Goal: Information Seeking & Learning: Learn about a topic

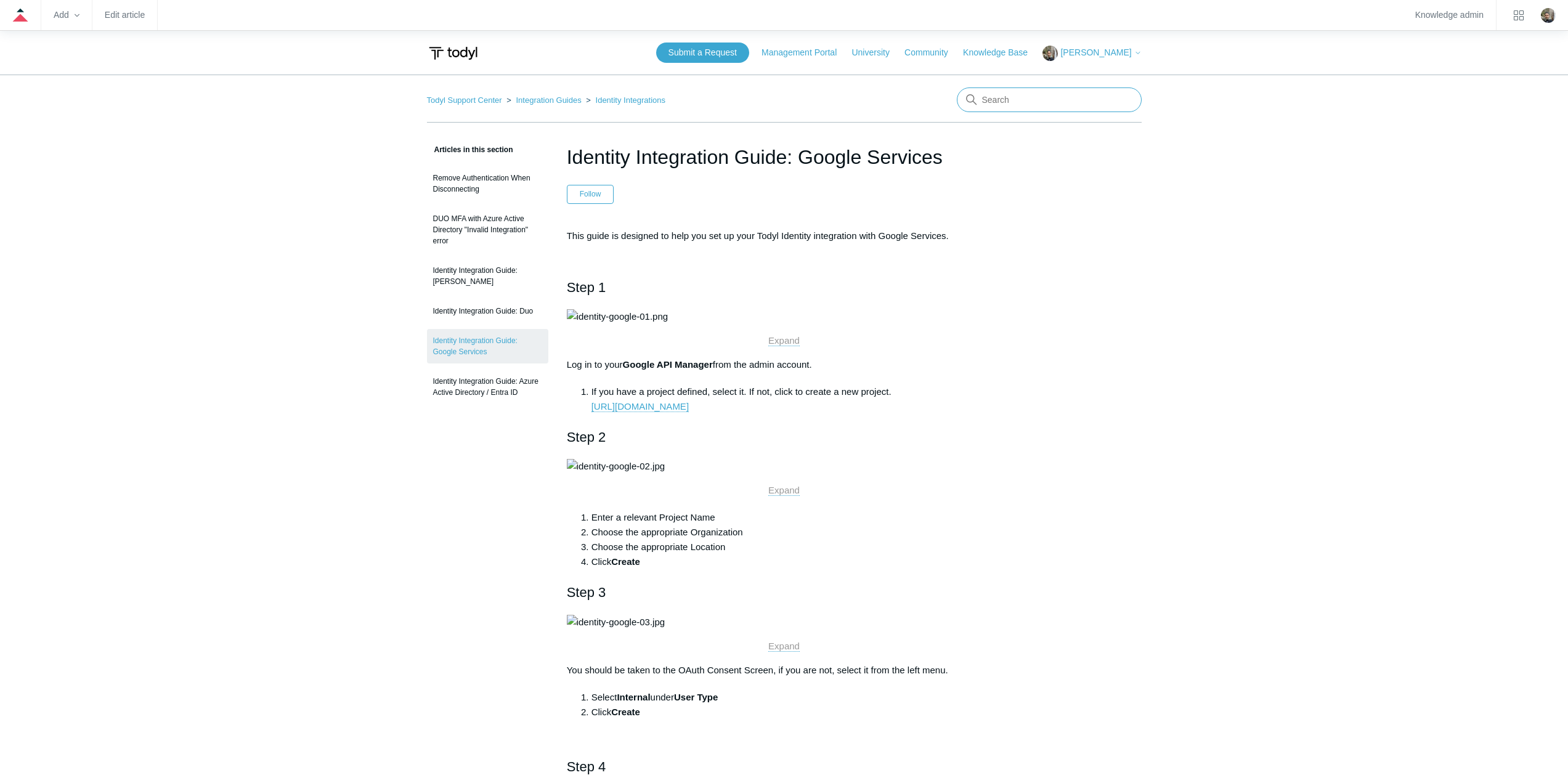
click at [1034, 93] on input "Search" at bounding box center [1048, 99] width 184 height 25
type input "google workspace soar"
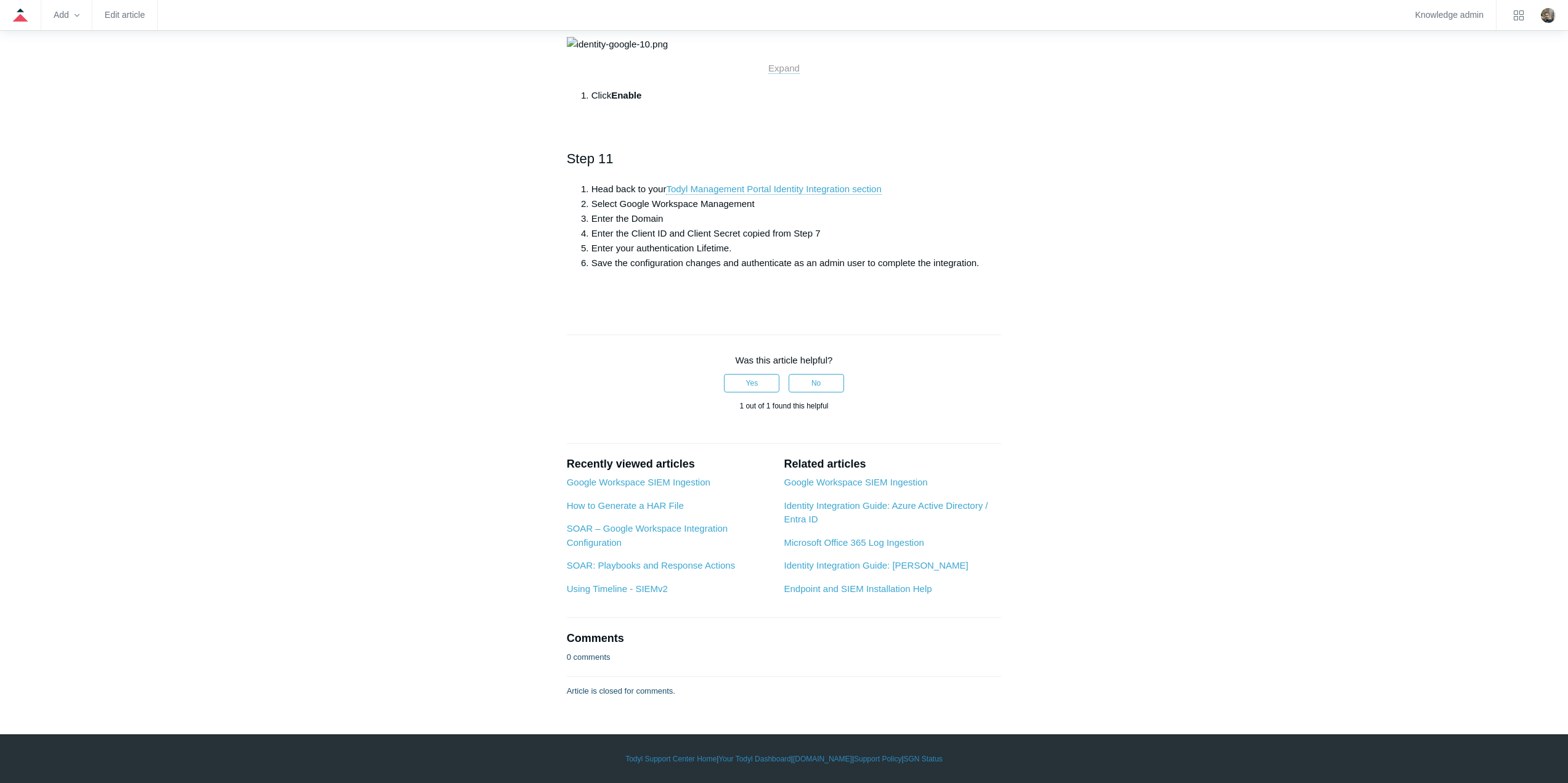
scroll to position [2587, 0]
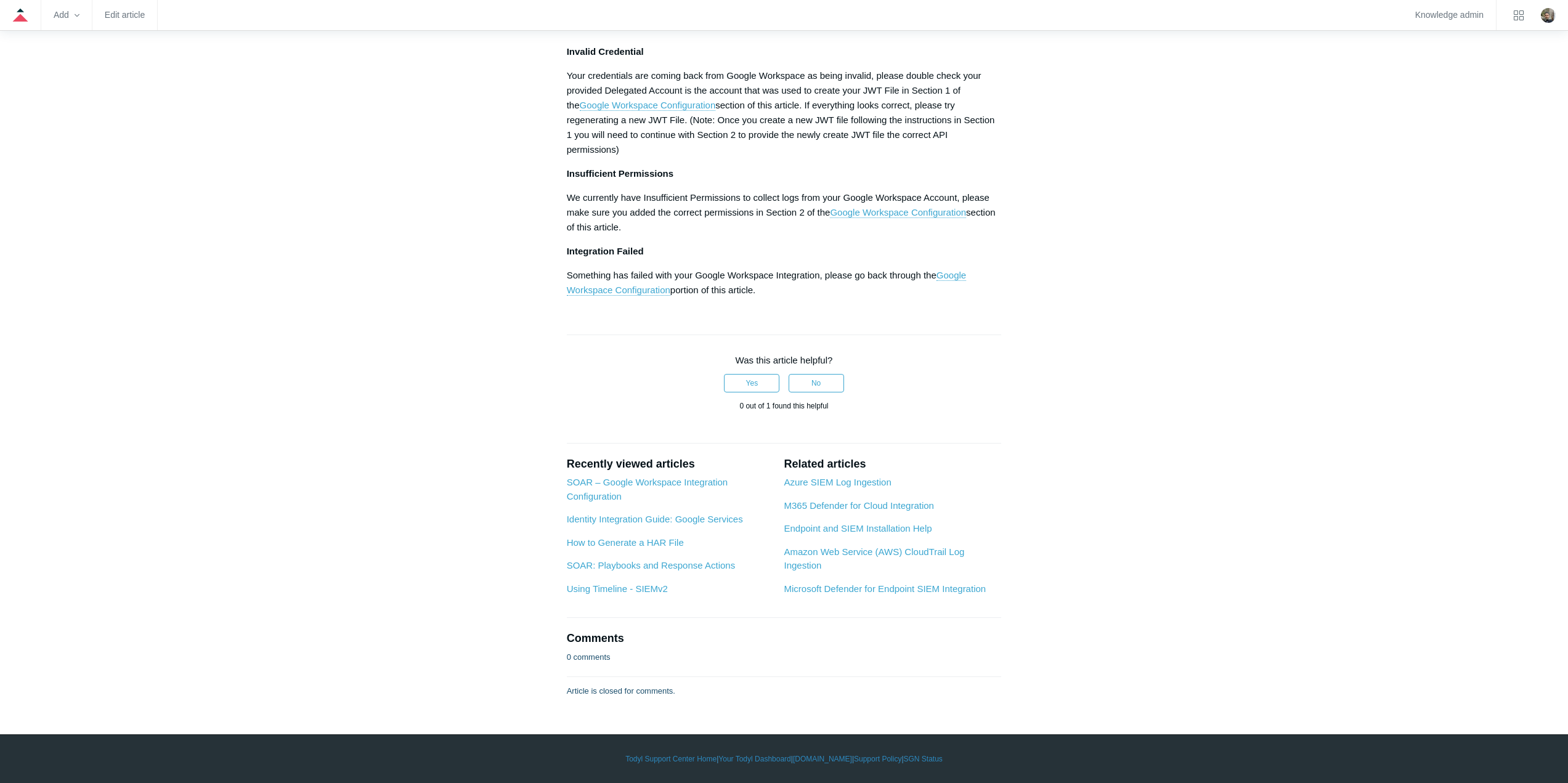
scroll to position [4374, 0]
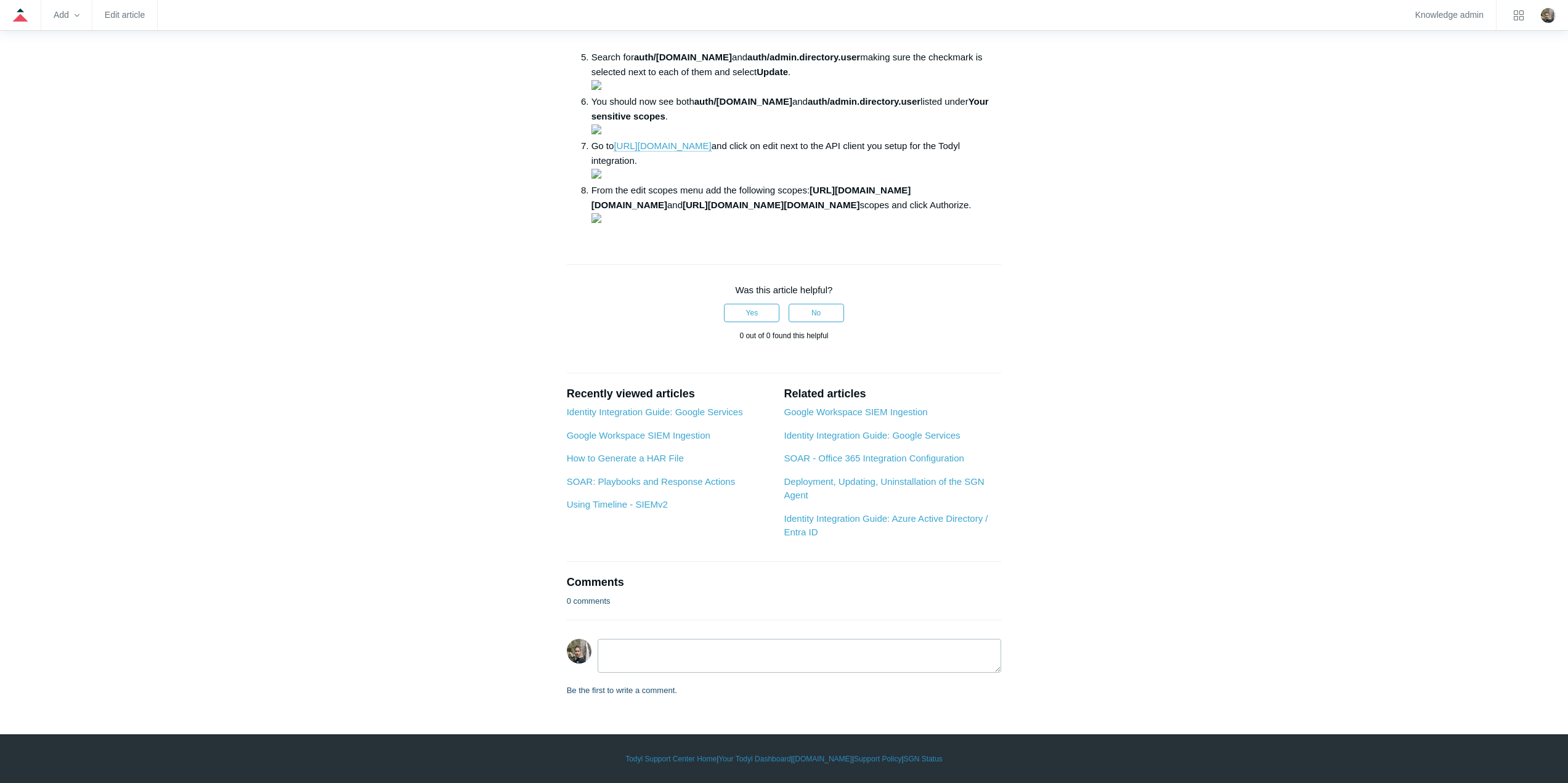
scroll to position [2120, 0]
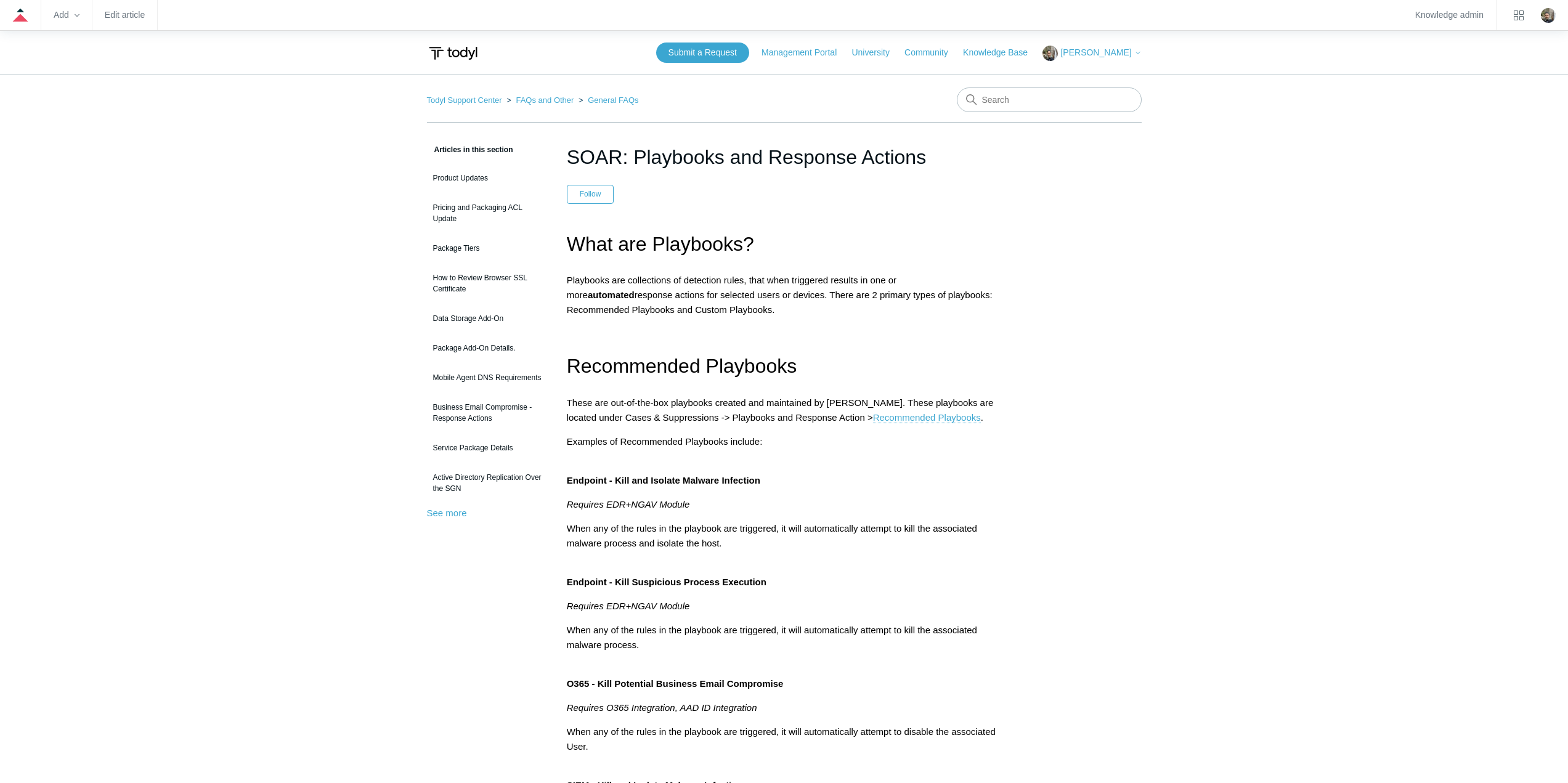
scroll to position [1683, 0]
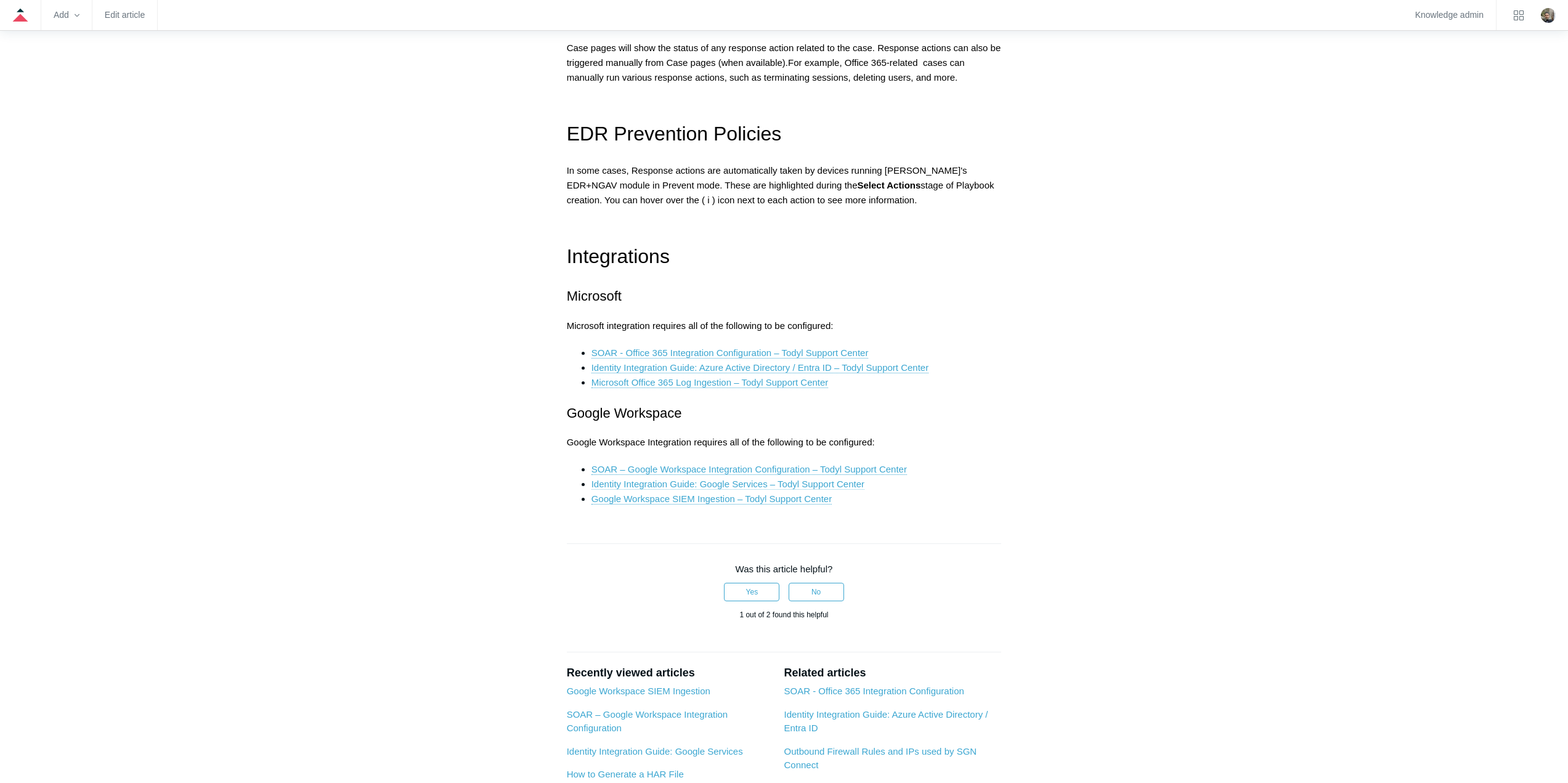
click at [817, 482] on link "Identity Integration Guide: Google Services – Todyl Support Center" at bounding box center [728, 484] width 273 height 11
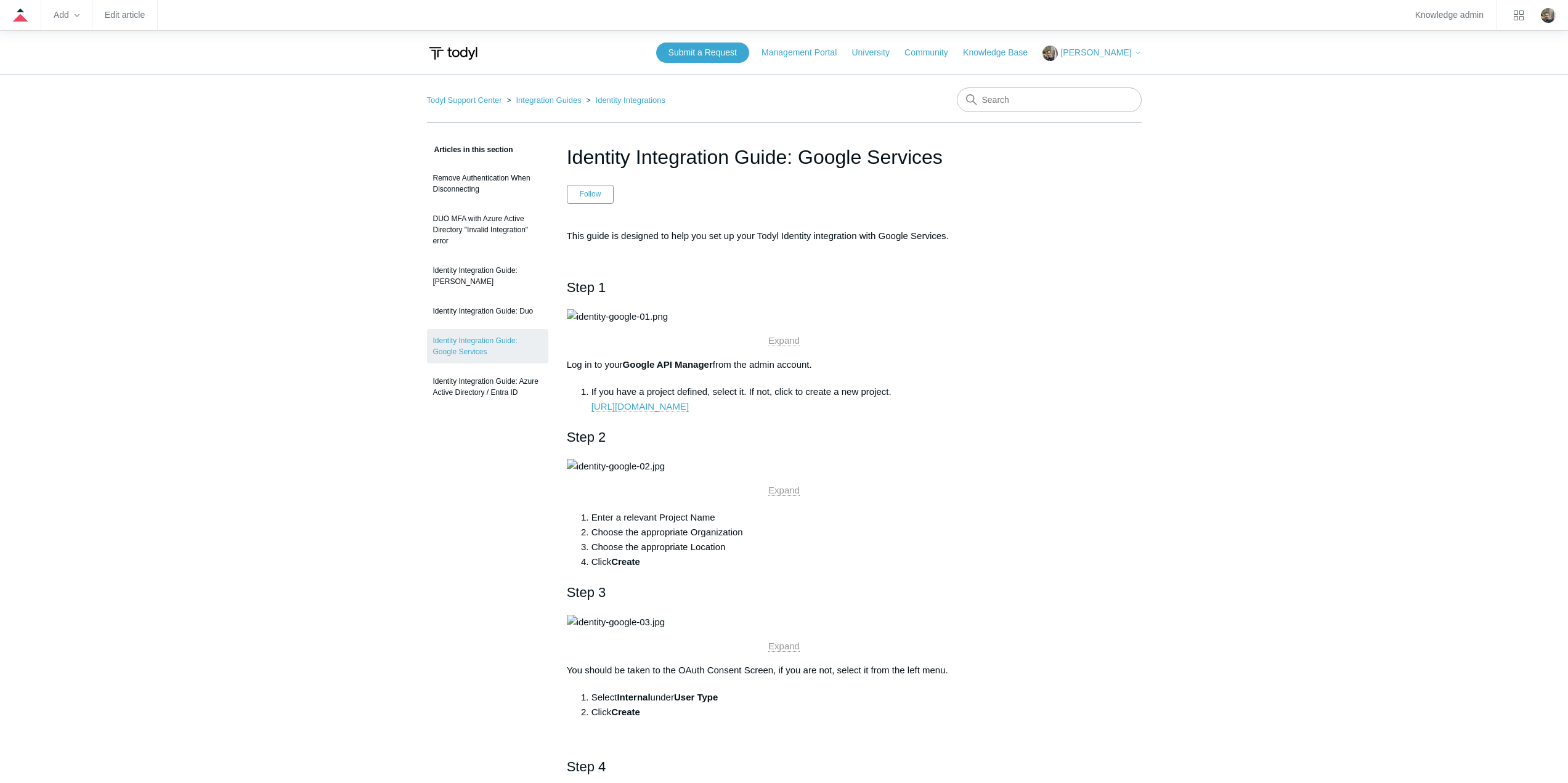
drag, startPoint x: 945, startPoint y: 153, endPoint x: 557, endPoint y: 140, distance: 388.2
copy h1 "Identity Integration Guide: Google Services"
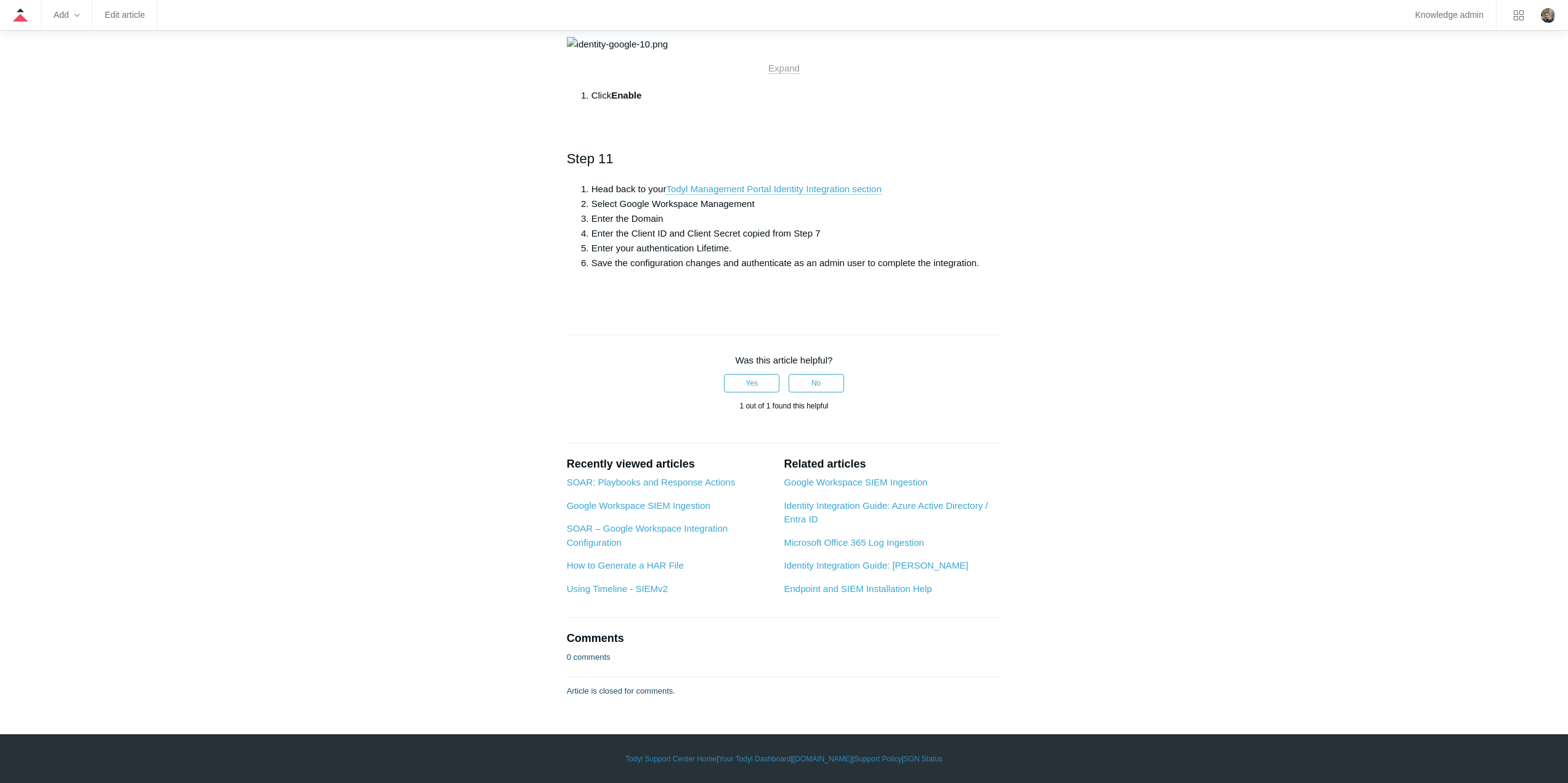
scroll to position [3203, 0]
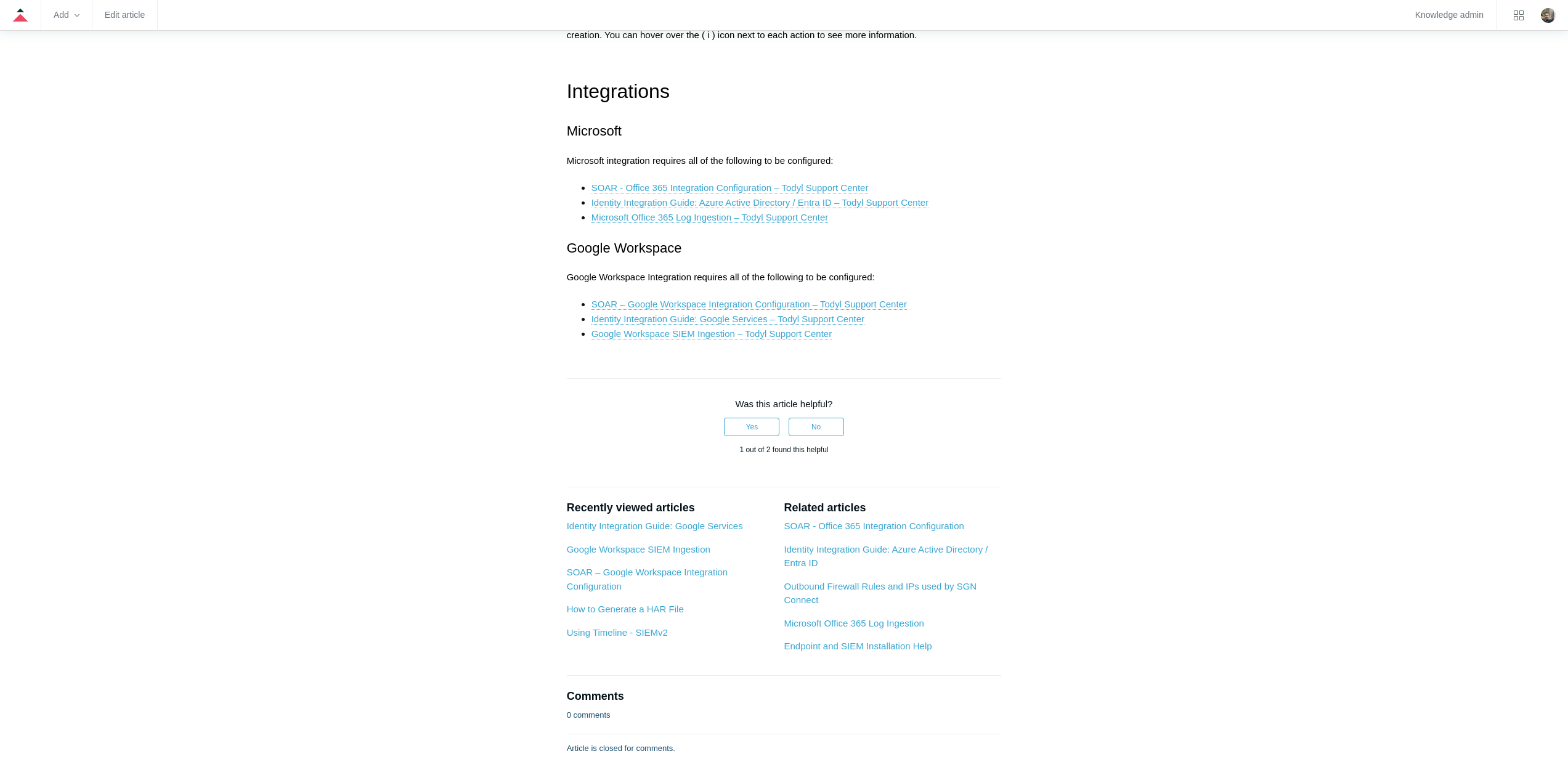
scroll to position [1786, 0]
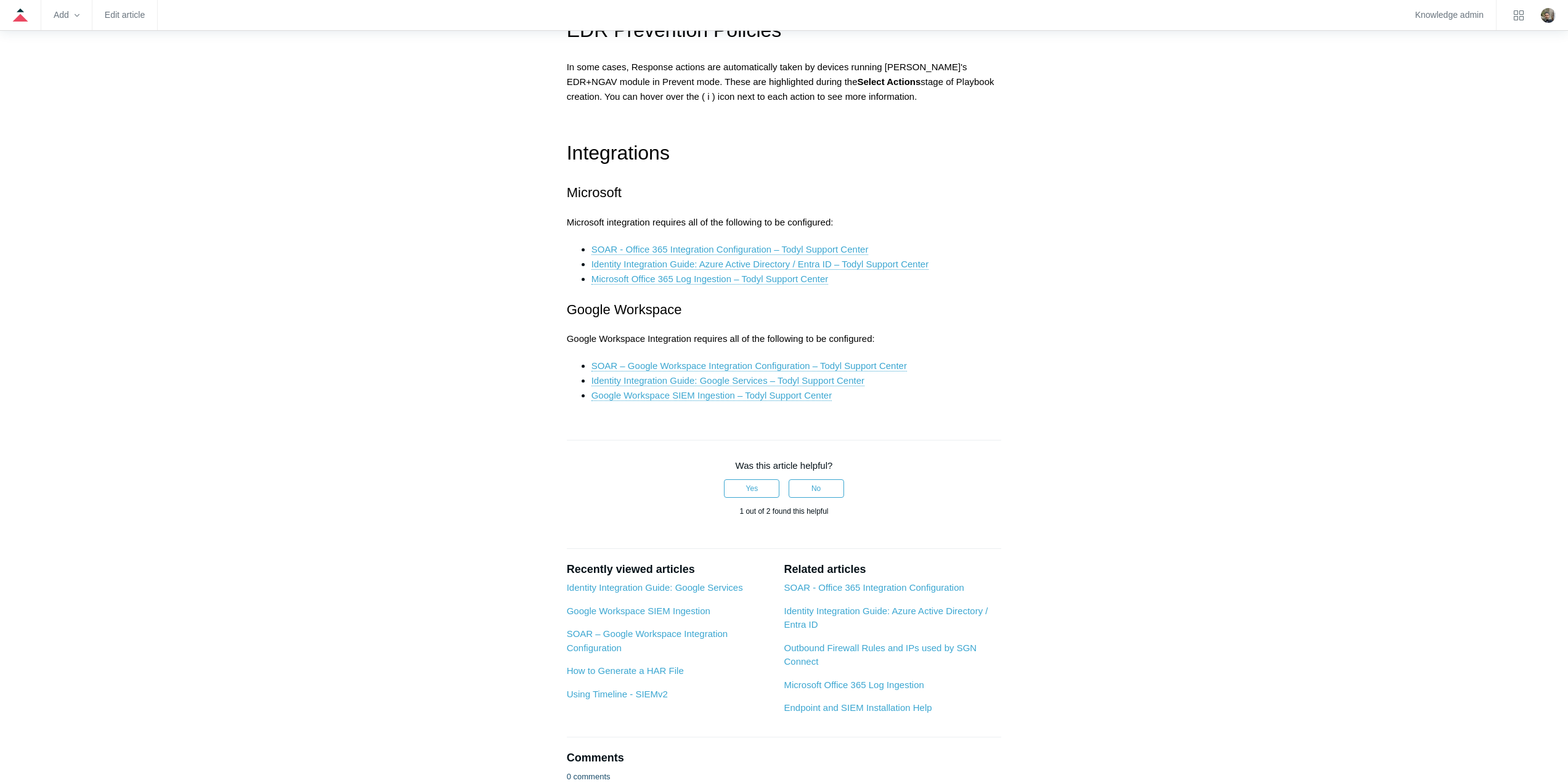
click at [568, 306] on span "Google Workspace" at bounding box center [624, 310] width 115 height 15
click at [570, 308] on span "Google Workspace" at bounding box center [624, 310] width 115 height 15
drag, startPoint x: 564, startPoint y: 308, endPoint x: 925, endPoint y: 314, distance: 361.0
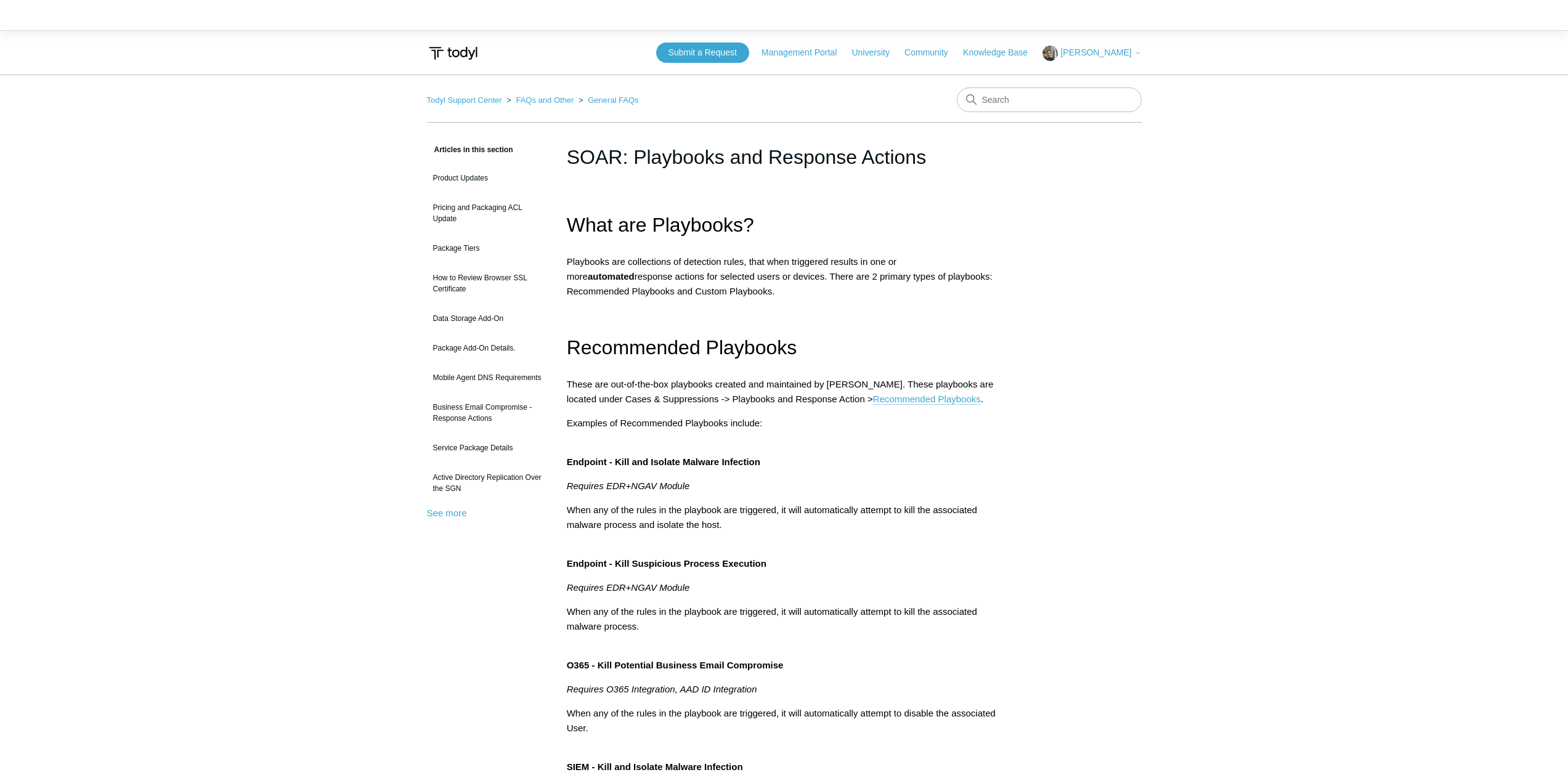
scroll to position [1656, 0]
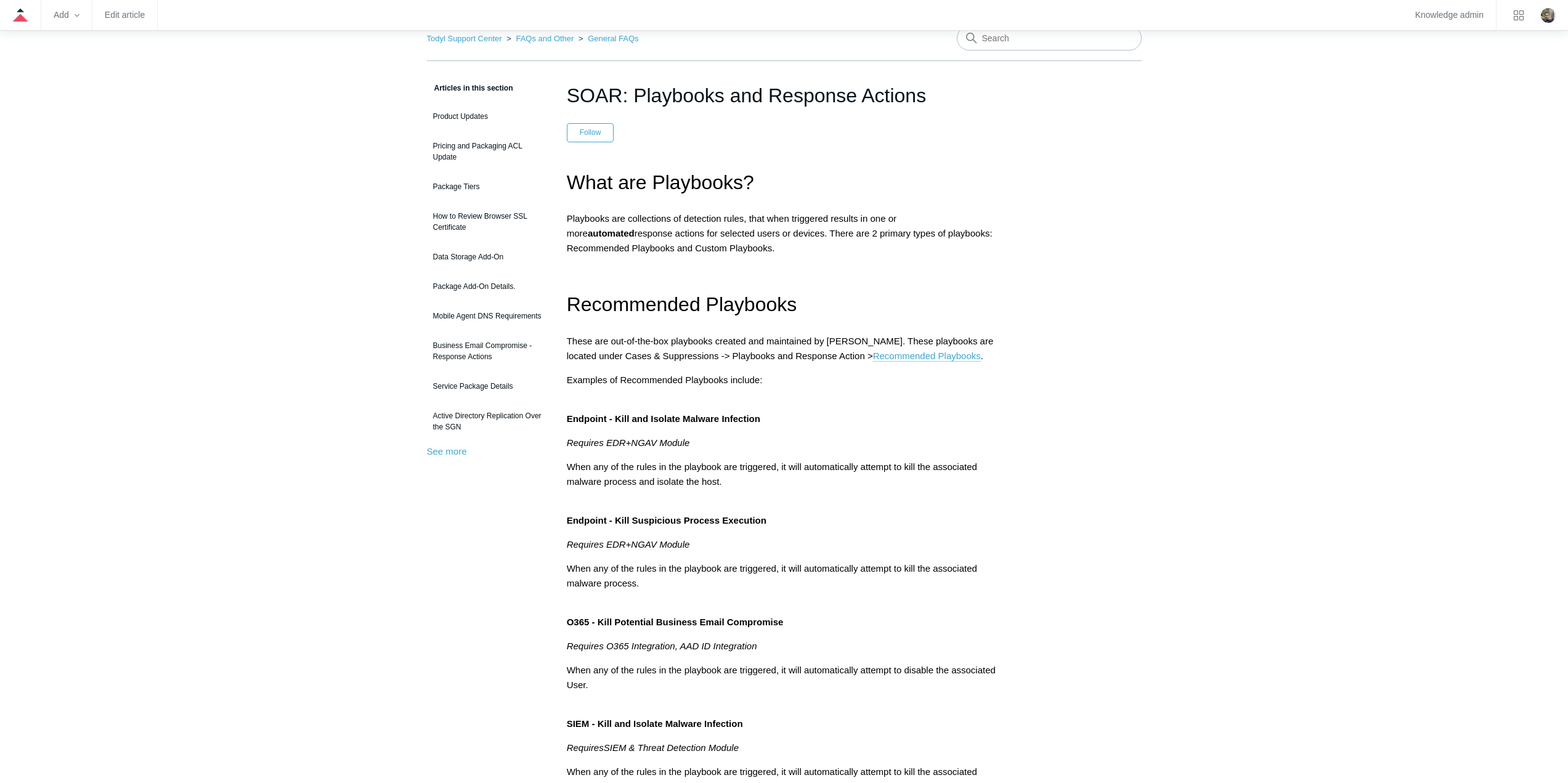
scroll to position [0, 0]
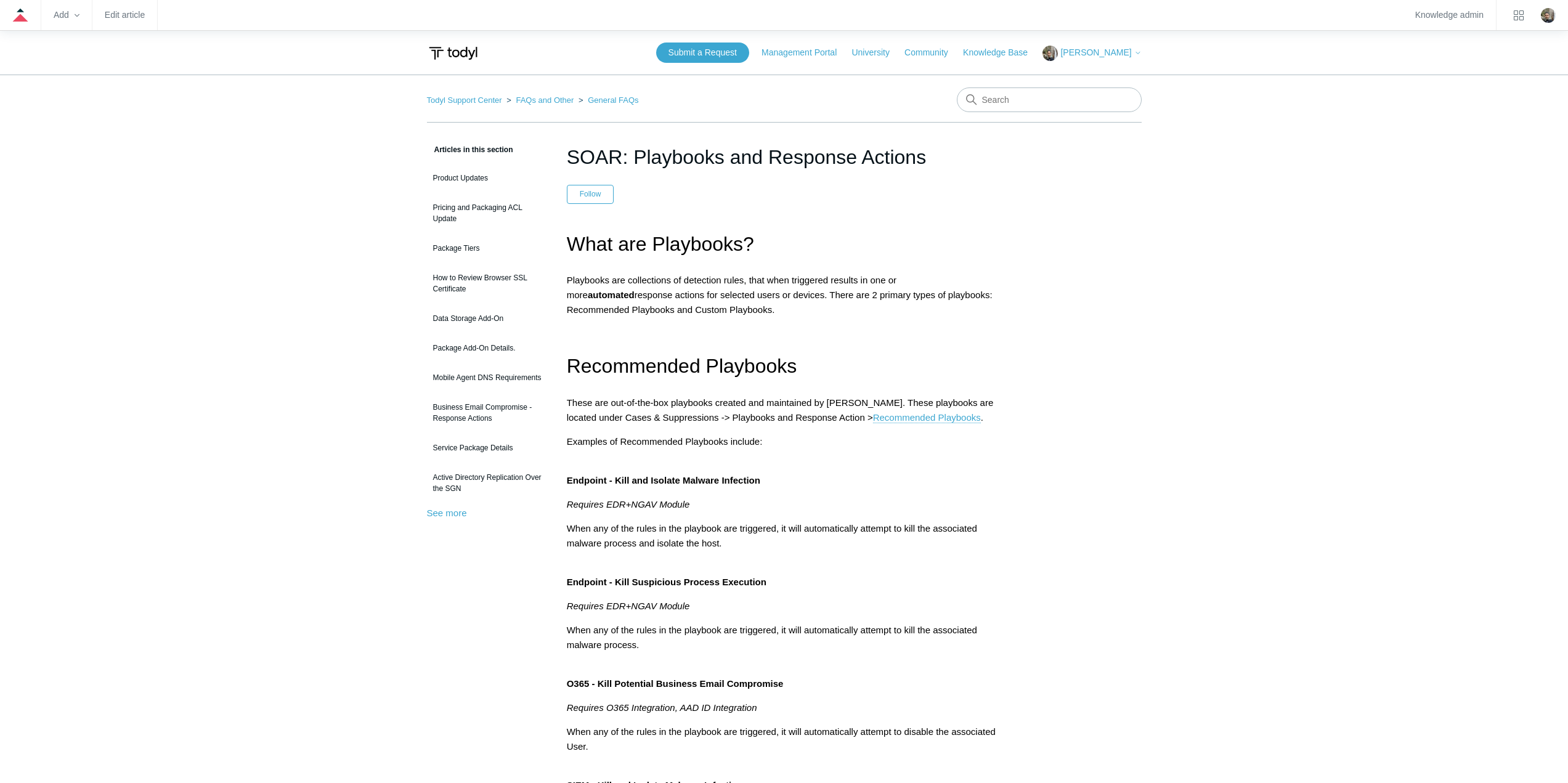
drag, startPoint x: 568, startPoint y: 155, endPoint x: 944, endPoint y: 142, distance: 376.2
click at [944, 142] on h1 "SOAR: Playbooks and Response Actions" at bounding box center [784, 157] width 435 height 29
copy h1 "SOAR: Playbooks and Response Actions"
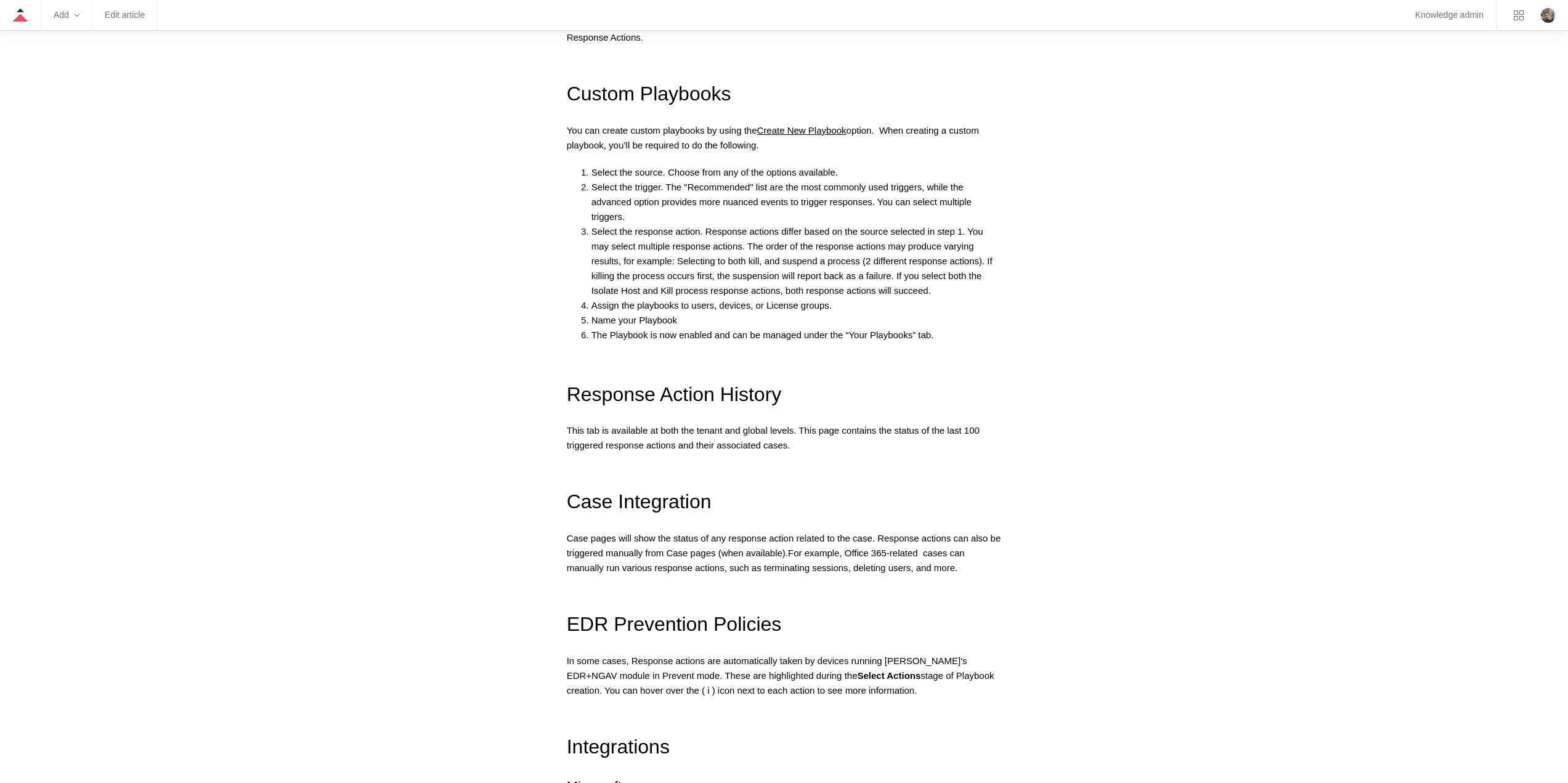
scroll to position [1540, 0]
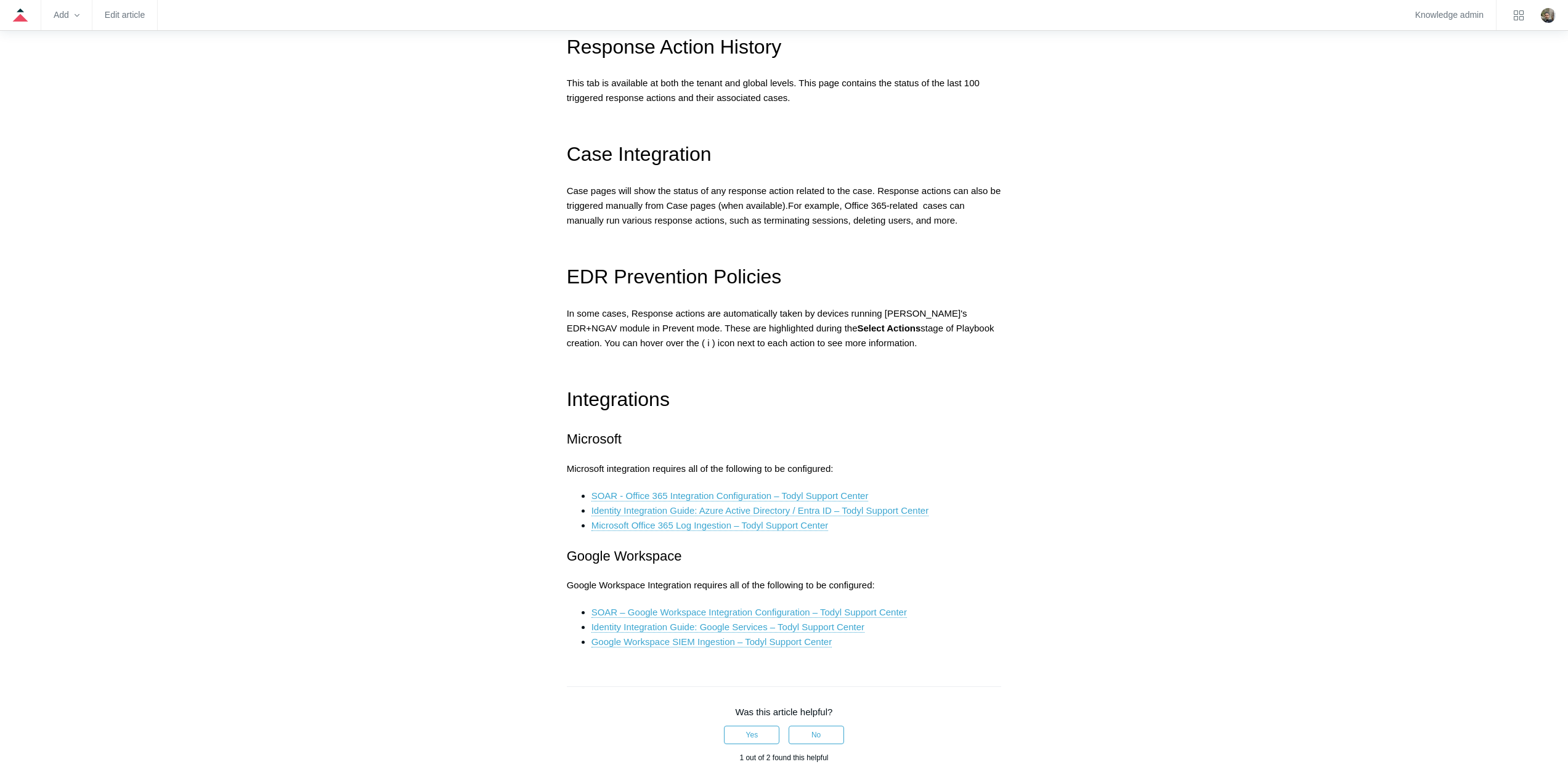
drag, startPoint x: 876, startPoint y: 611, endPoint x: 527, endPoint y: 653, distance: 351.5
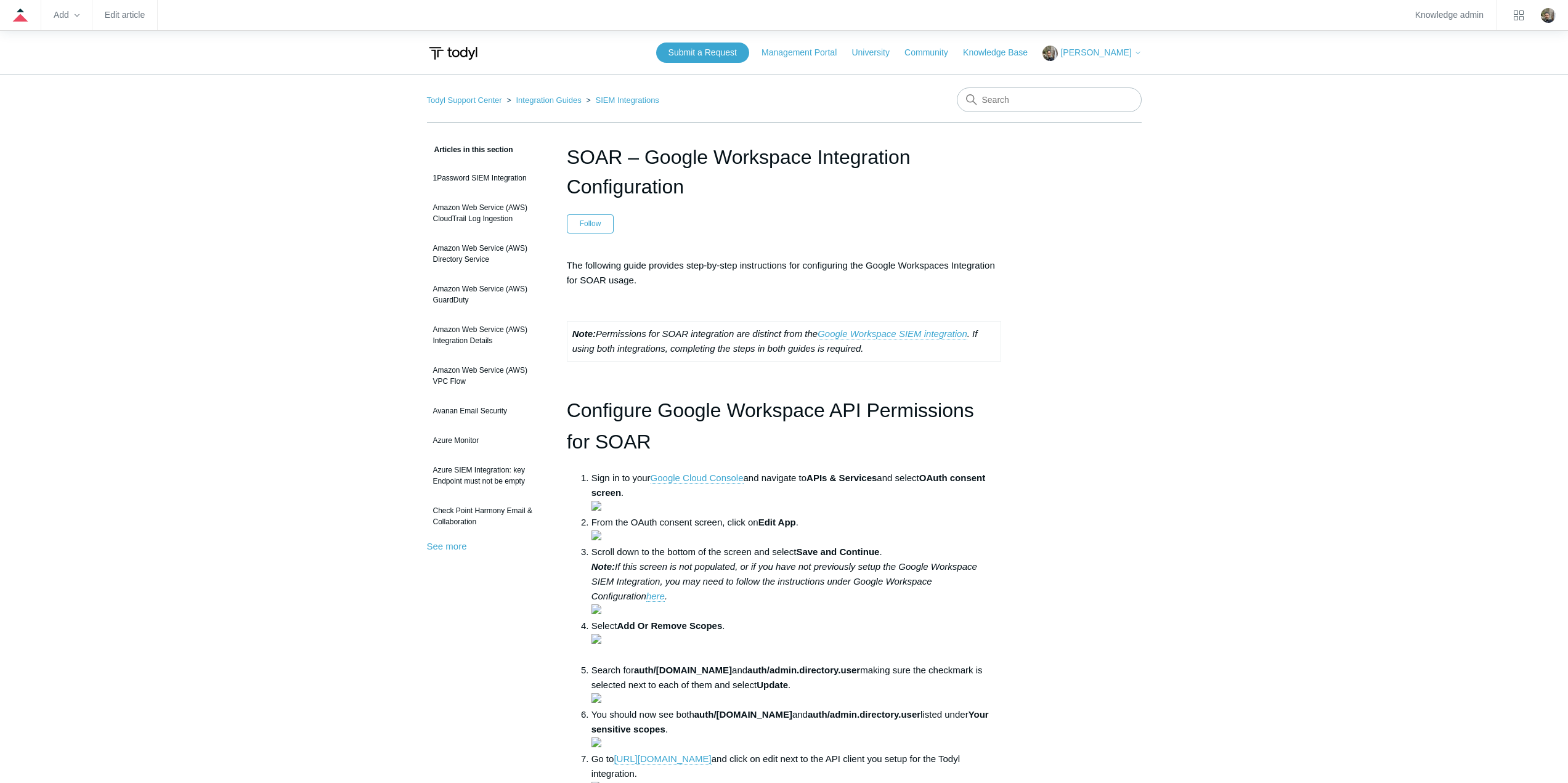
drag, startPoint x: 715, startPoint y: 198, endPoint x: 557, endPoint y: 148, distance: 165.7
click at [557, 148] on article "SOAR – Google Workspace Integration Configuration Follow Not yet followed by an…" at bounding box center [784, 726] width 472 height 1168
copy h1 "SOAR – Google Workspace Integration Configuration"
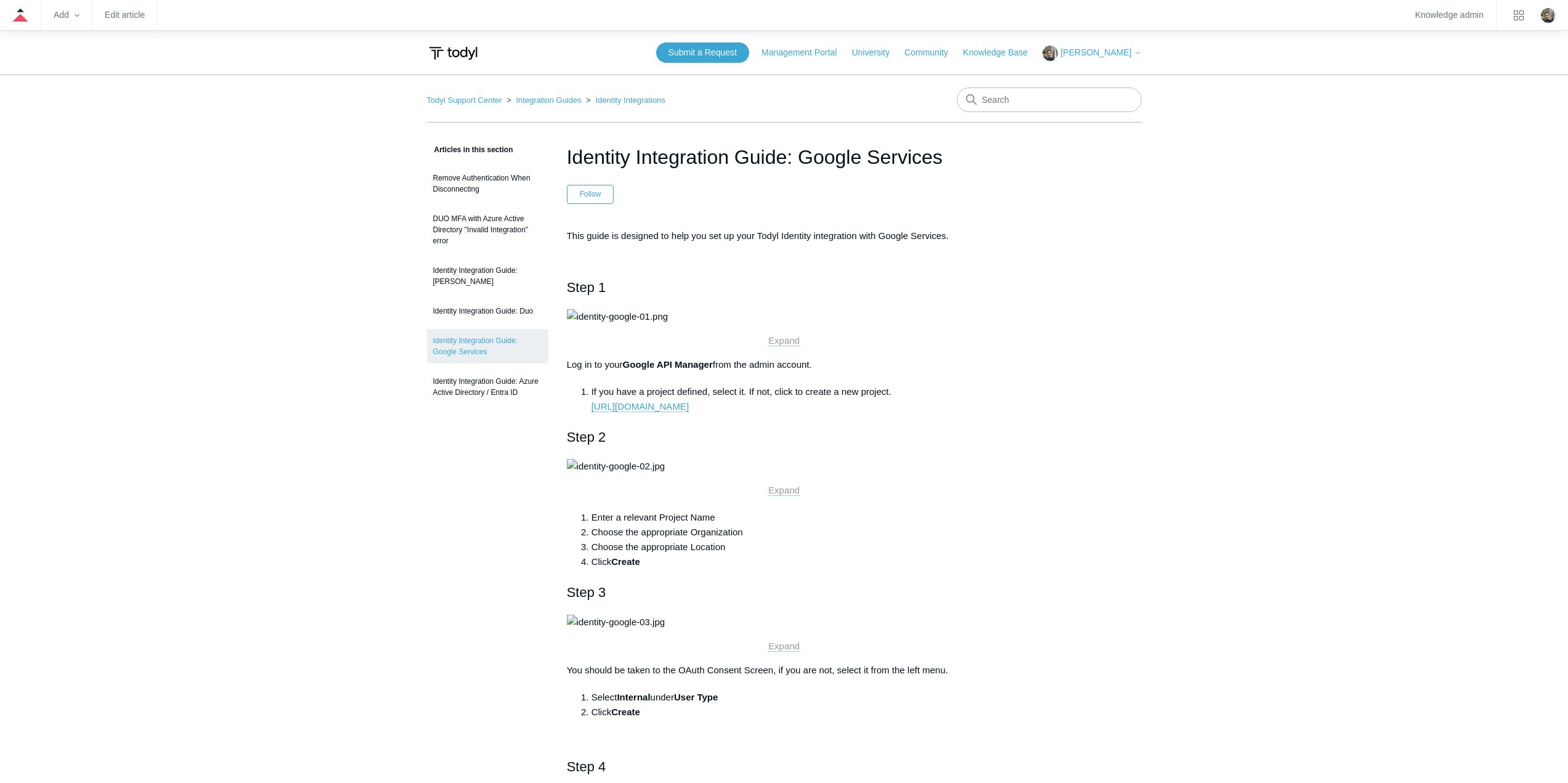
drag, startPoint x: 955, startPoint y: 160, endPoint x: 544, endPoint y: 159, distance: 411.0
drag, startPoint x: 947, startPoint y: 159, endPoint x: 570, endPoint y: 144, distance: 377.3
click at [570, 144] on h1 "Identity Integration Guide: Google Services" at bounding box center [784, 157] width 435 height 29
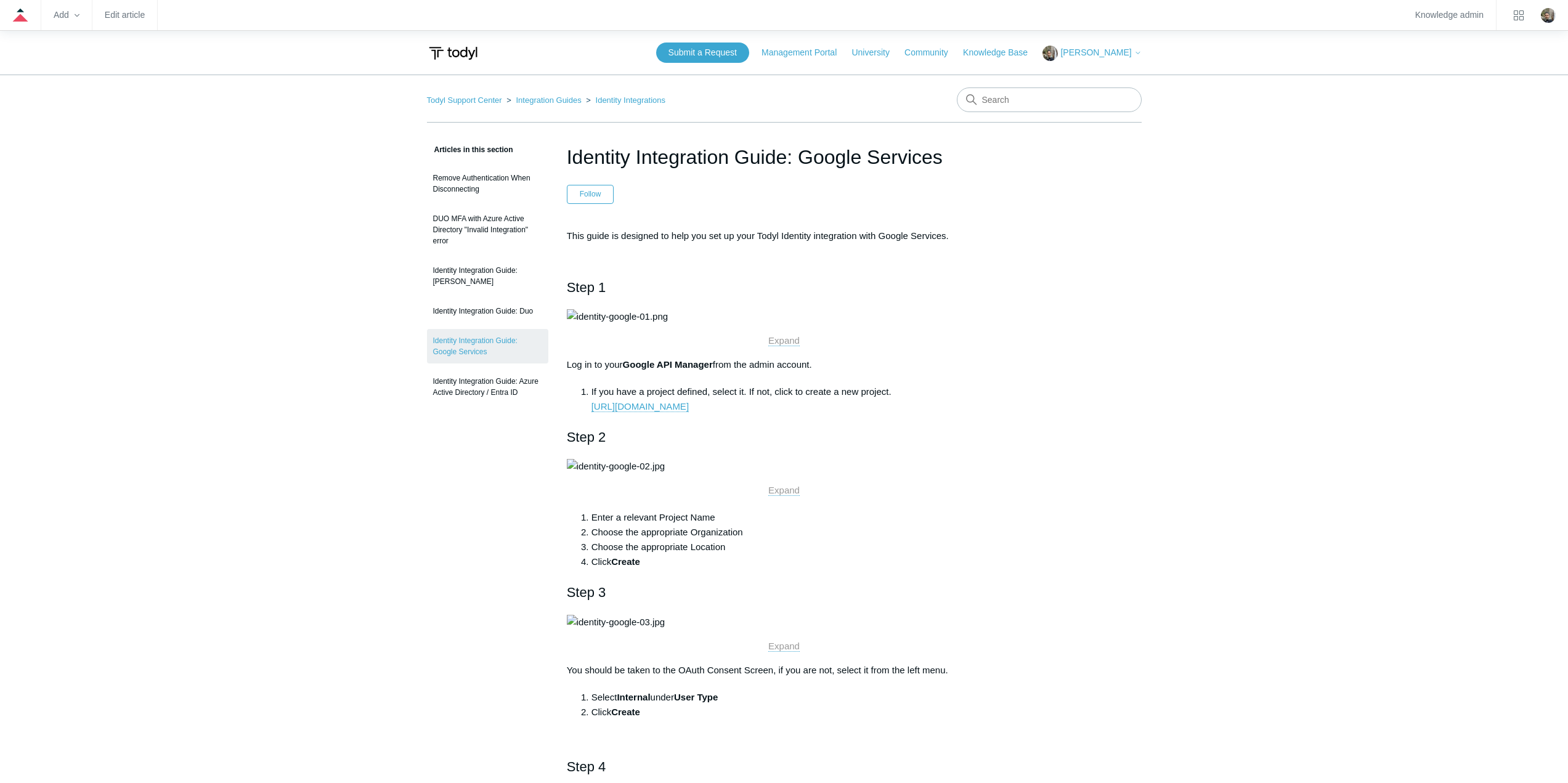
copy h1 "Identity Integration Guide: Google Services"
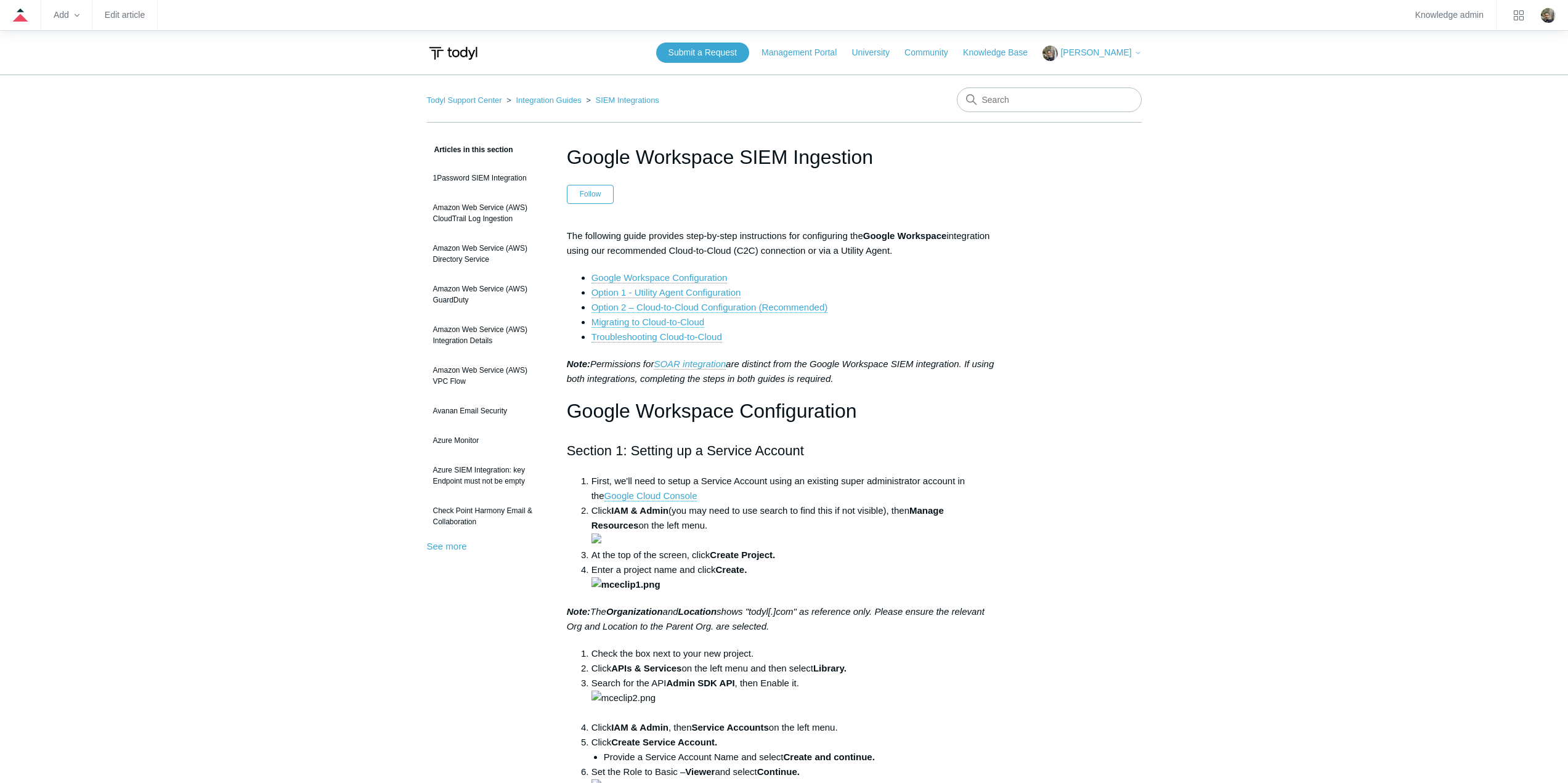
drag, startPoint x: 877, startPoint y: 159, endPoint x: 564, endPoint y: 152, distance: 313.1
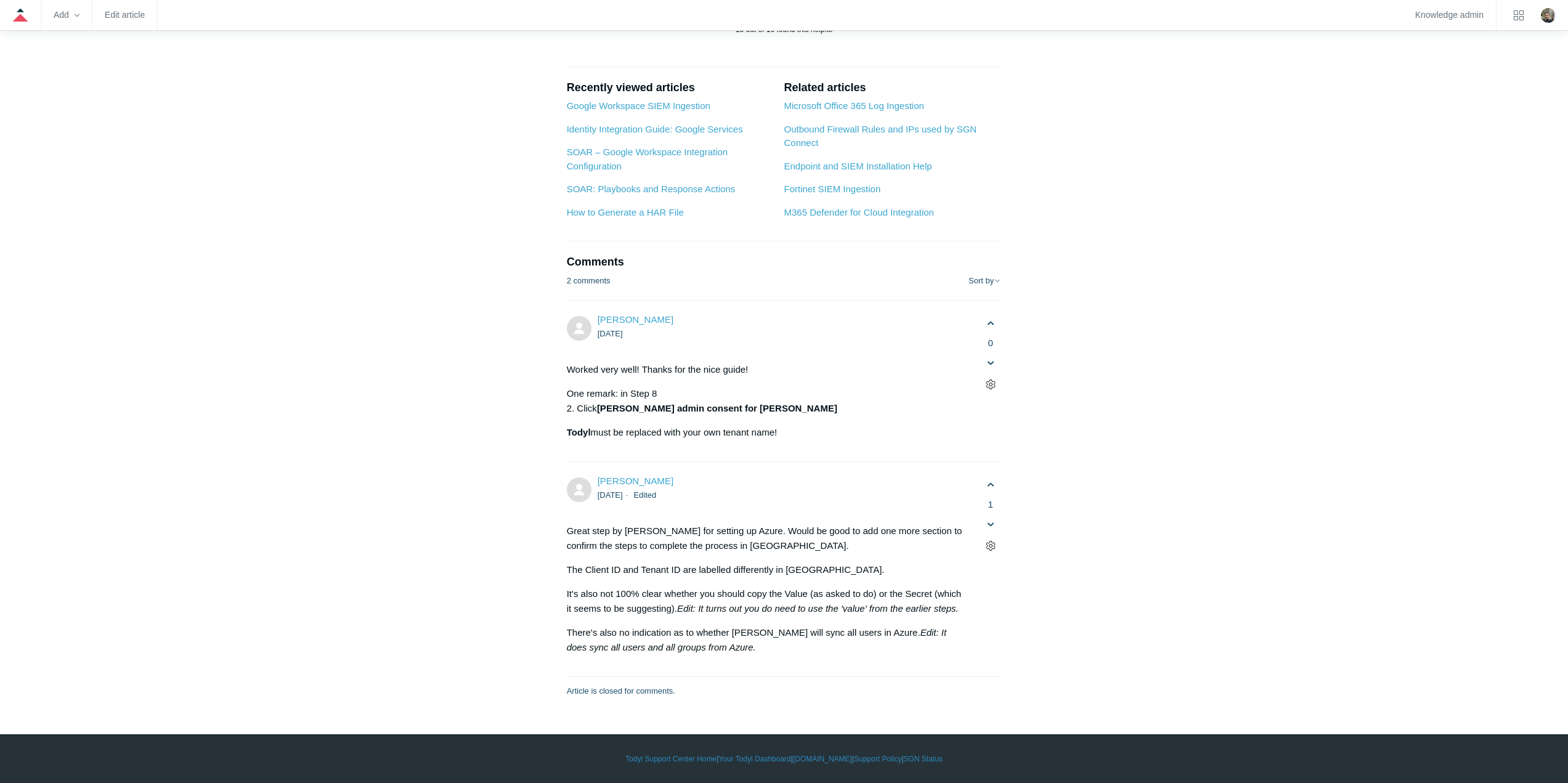
scroll to position [7146, 0]
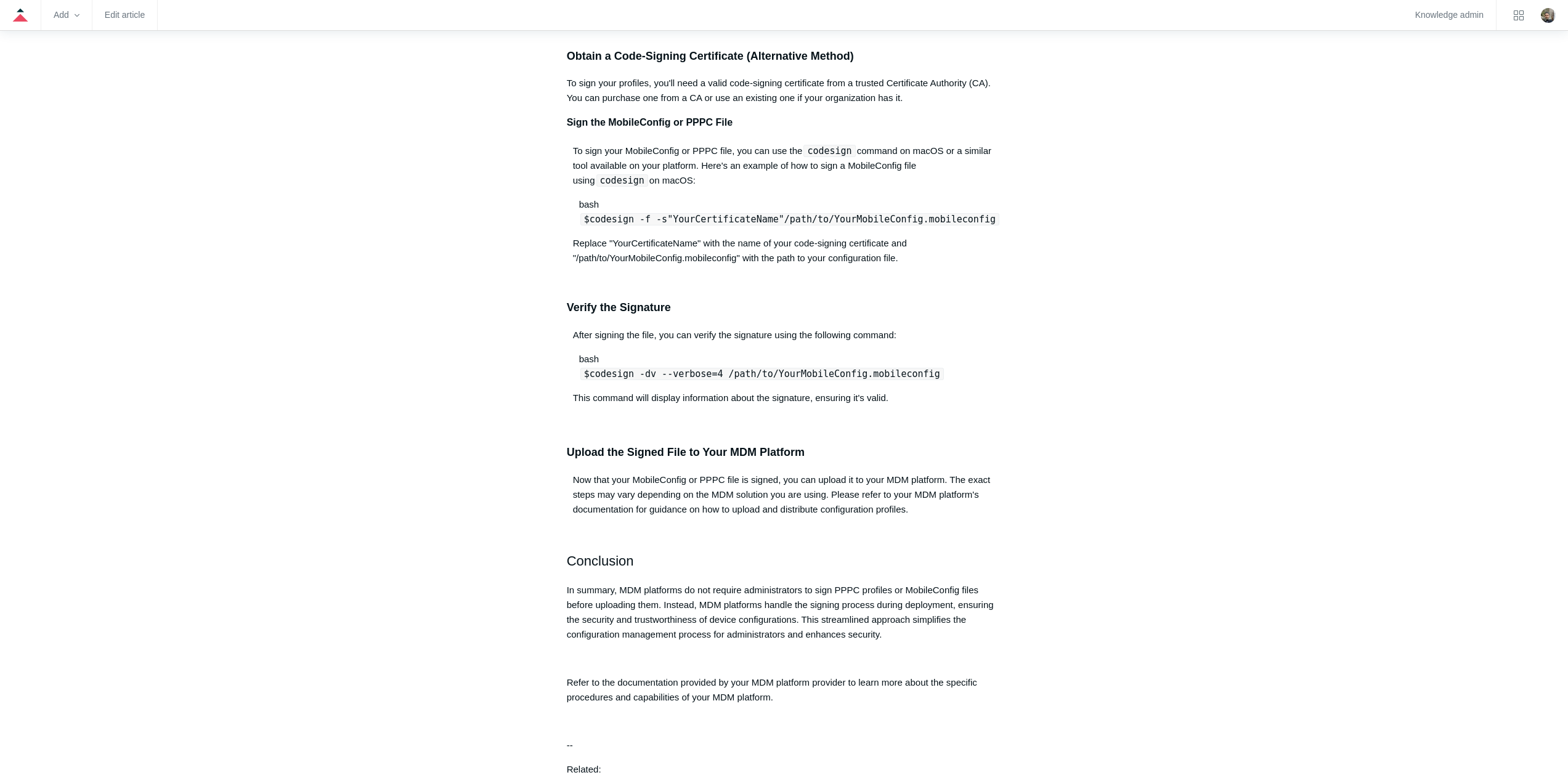
scroll to position [985, 0]
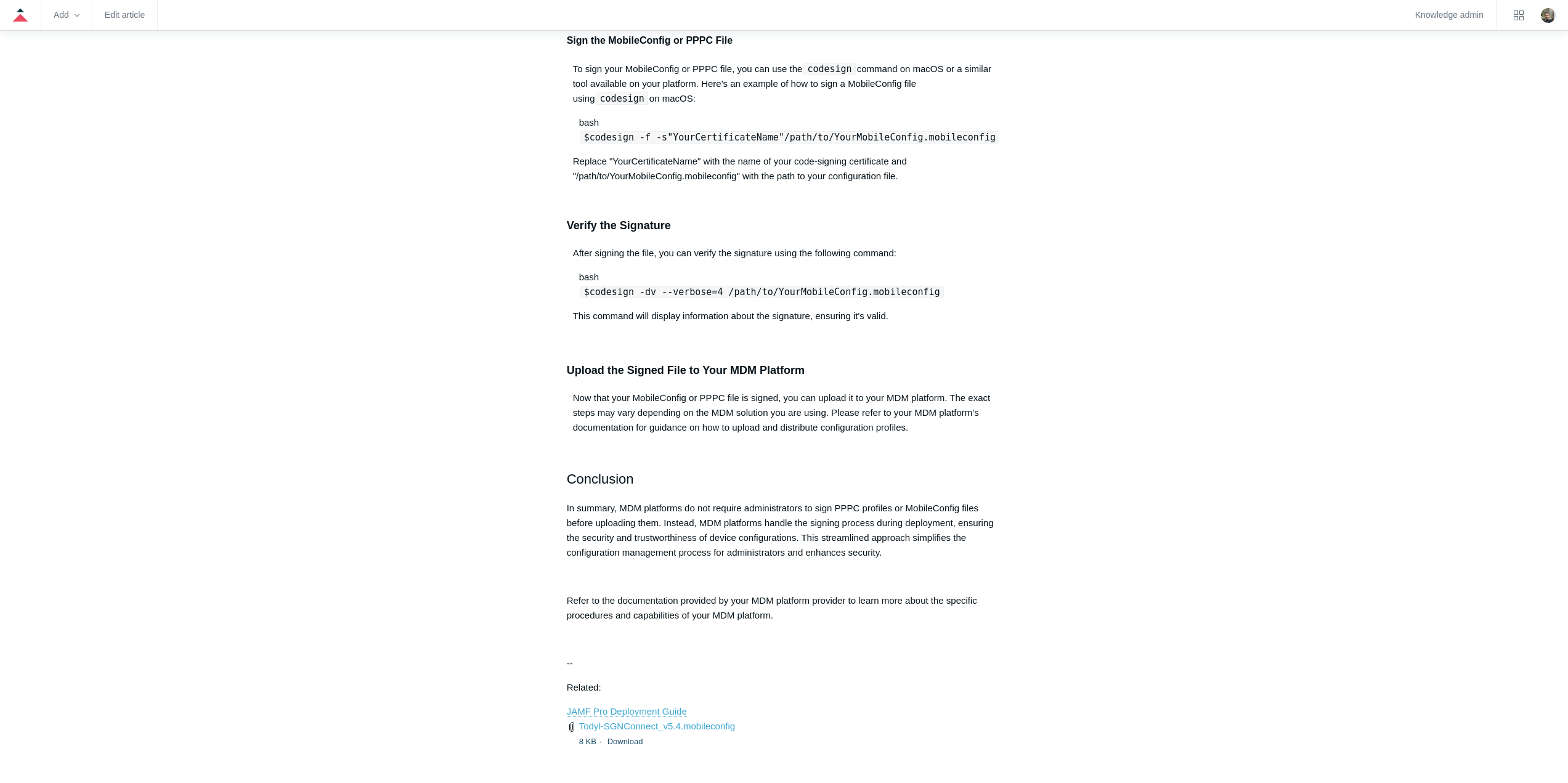
click at [1097, 348] on div "Articles in this section Uploading Unsigned MobileConfig or PPPC Files to an MD…" at bounding box center [784, 160] width 715 height 2006
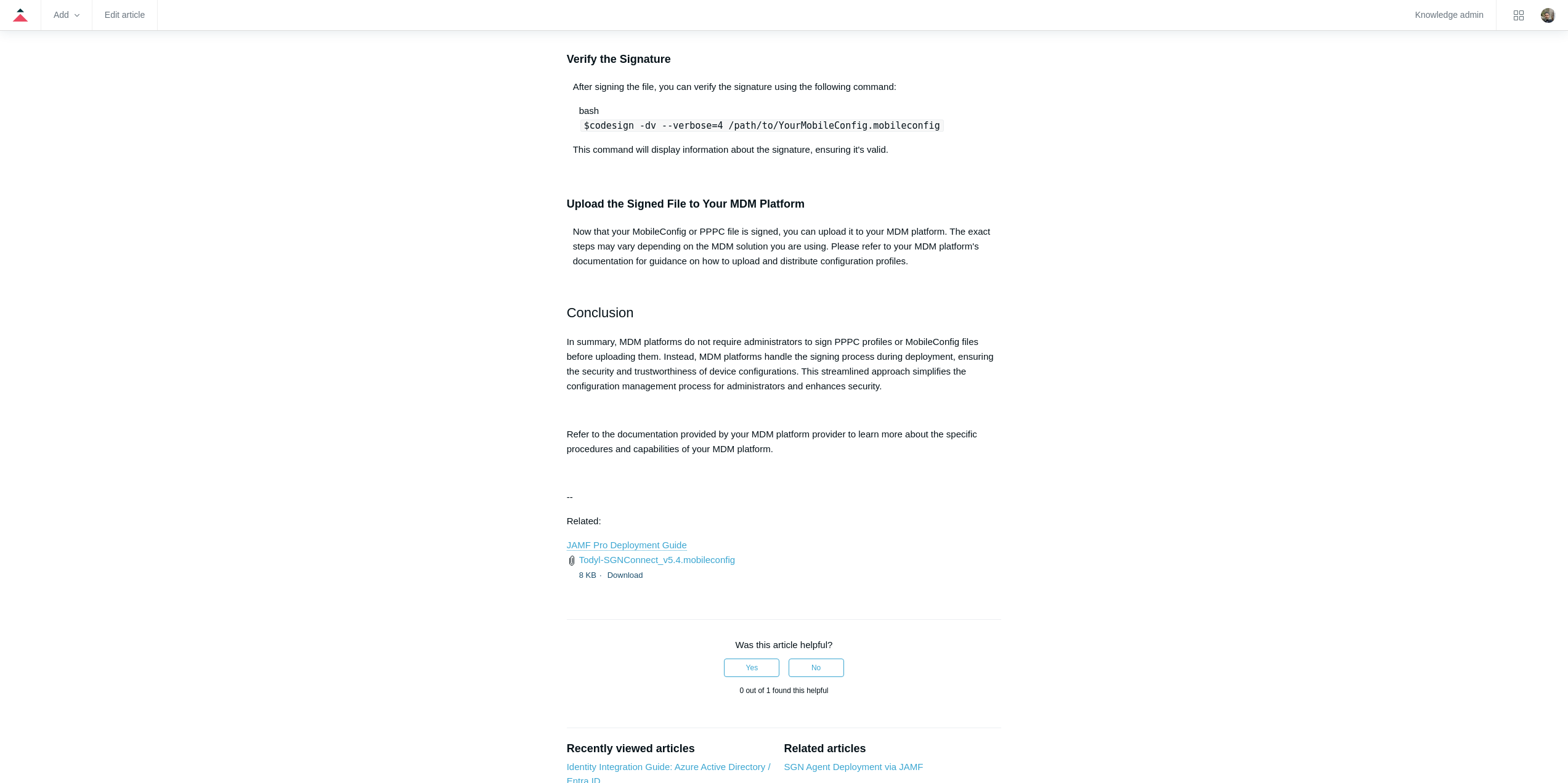
scroll to position [1171, 0]
